Goal: Transaction & Acquisition: Obtain resource

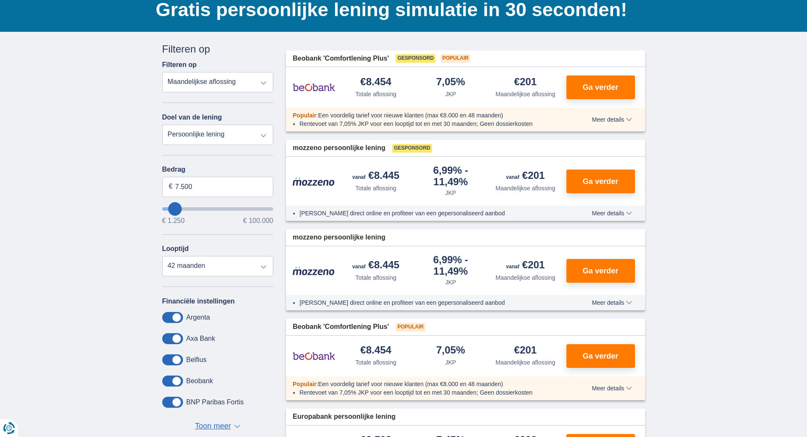
scroll to position [67, 0]
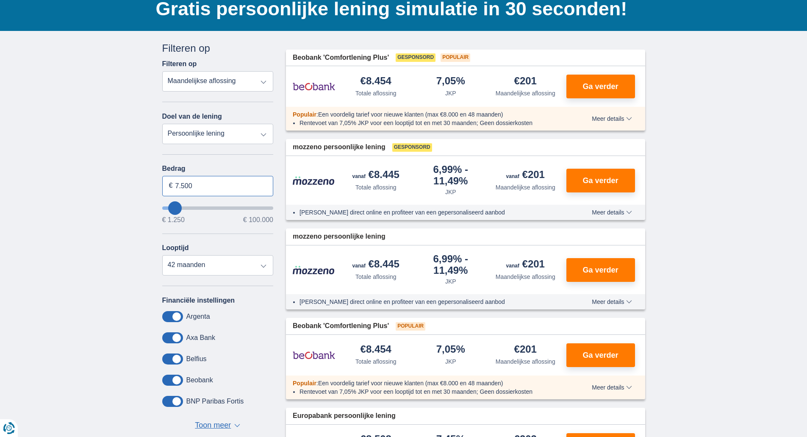
drag, startPoint x: 209, startPoint y: 184, endPoint x: 122, endPoint y: 199, distance: 88.1
type input "45.000"
type input "45250"
select select "120"
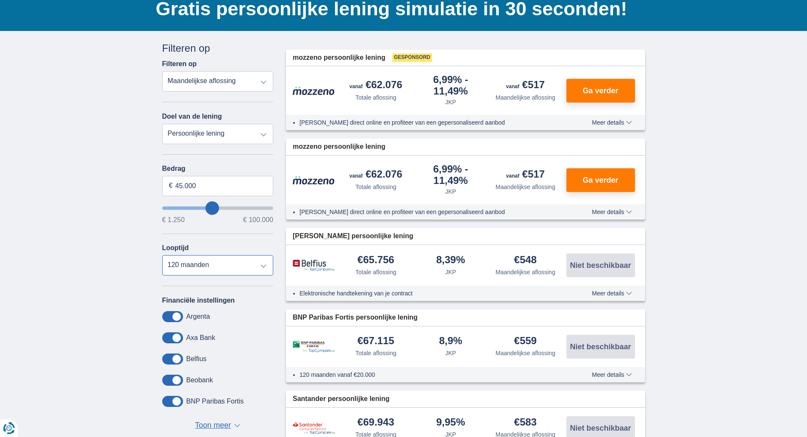
click at [162, 255] on select "12 maanden 18 maanden 24 maanden 30 maanden 36 maanden 42 maanden 48 maanden 60…" at bounding box center [217, 265] width 111 height 20
click at [70, 159] on div "× widget.non-eligible-application.title widget.non-eligible-application.text no…" at bounding box center [403, 342] width 807 height 623
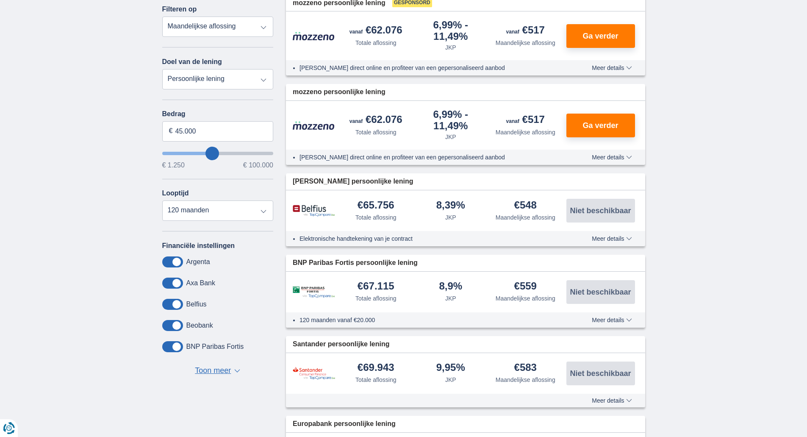
scroll to position [133, 0]
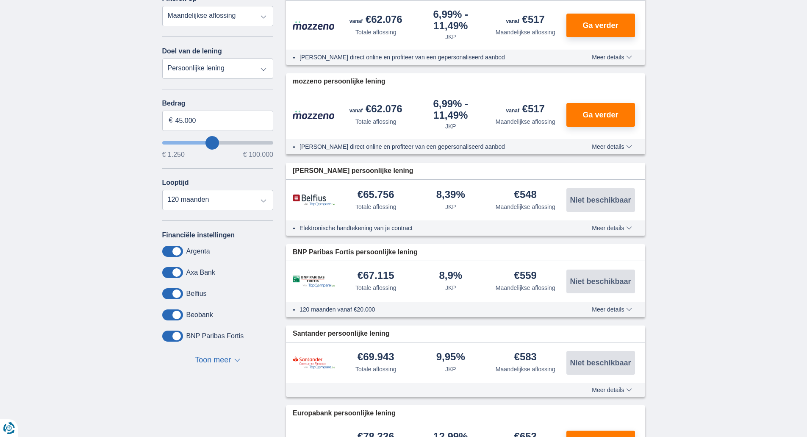
click at [622, 227] on span "Meer details" at bounding box center [612, 228] width 40 height 6
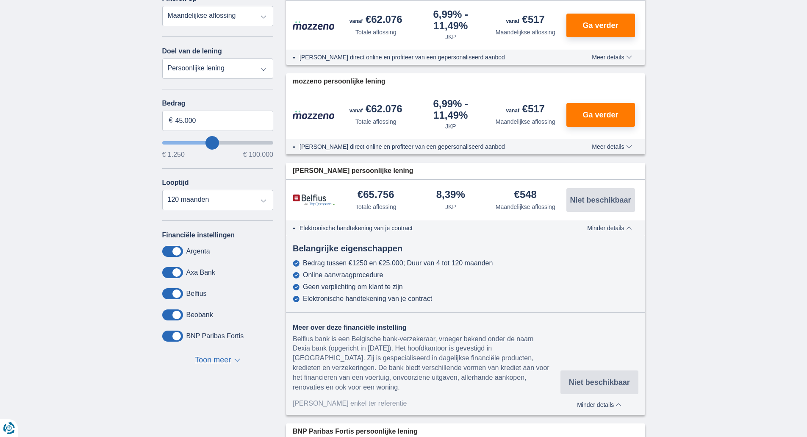
click at [622, 227] on span "Minder details" at bounding box center [609, 228] width 44 height 6
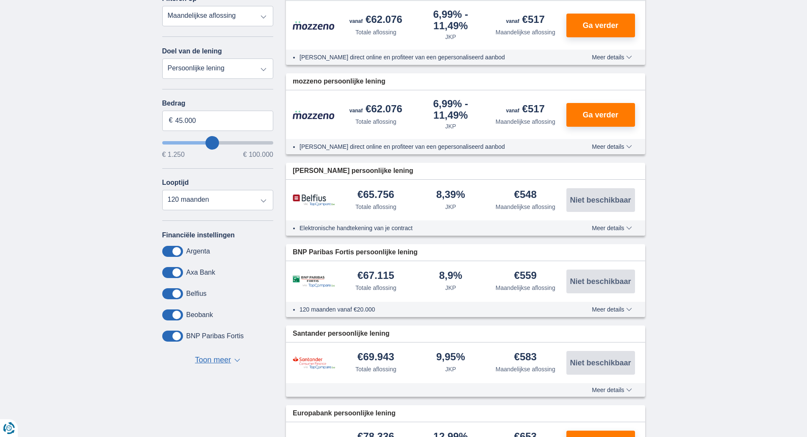
click at [622, 227] on span "Meer details" at bounding box center [612, 228] width 40 height 6
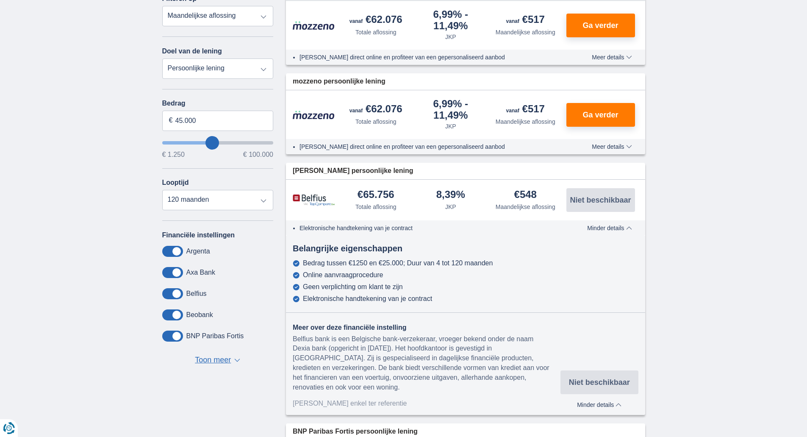
click at [622, 227] on span "Minder details" at bounding box center [609, 228] width 44 height 6
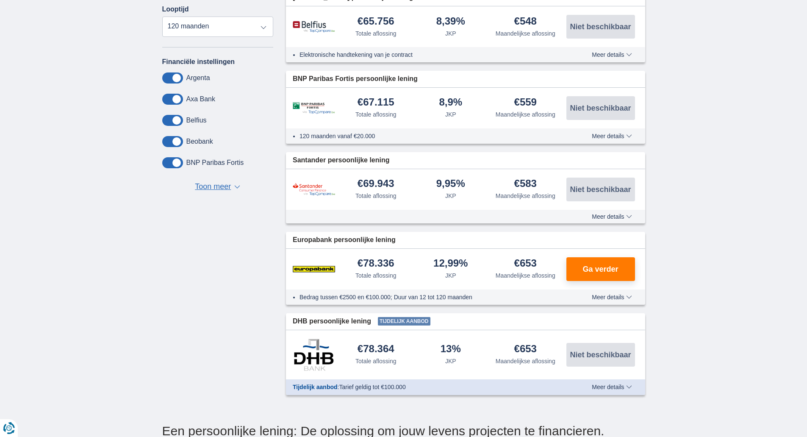
scroll to position [306, 0]
click at [609, 267] on span "Ga verder" at bounding box center [601, 269] width 36 height 8
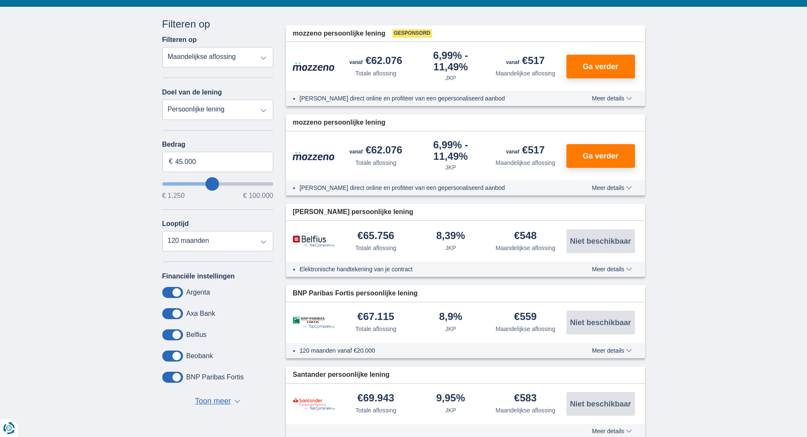
scroll to position [0, 0]
